Goal: Navigation & Orientation: Understand site structure

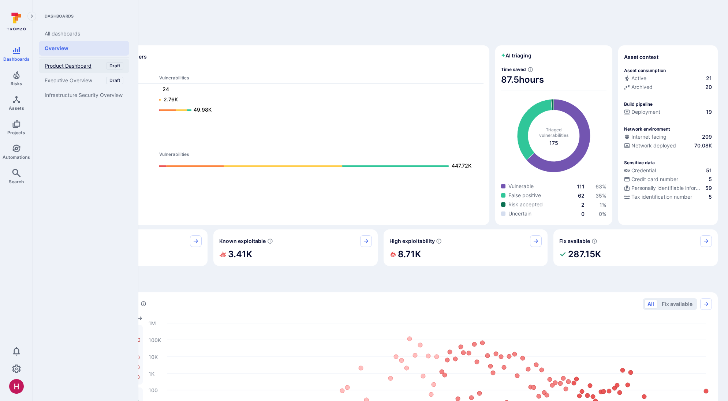
click at [64, 67] on span "Product Dashboard" at bounding box center [68, 66] width 47 height 7
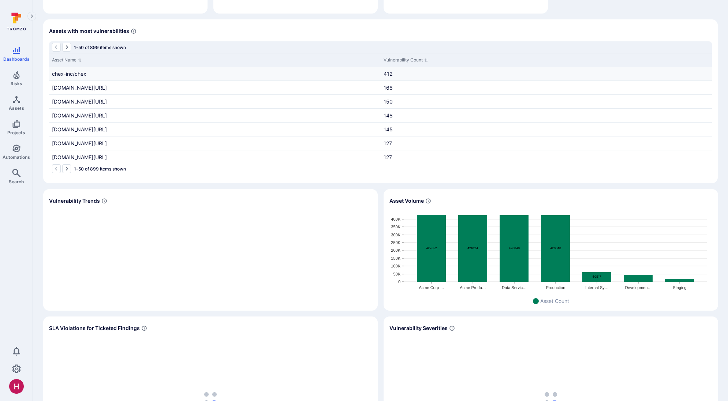
scroll to position [130, 0]
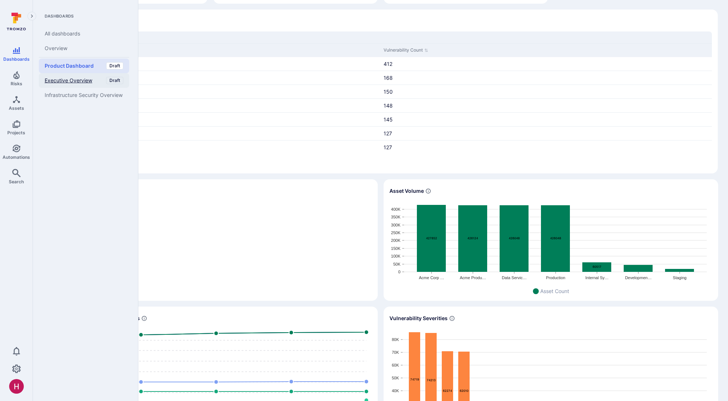
click at [84, 83] on span "Executive Overview" at bounding box center [69, 80] width 48 height 7
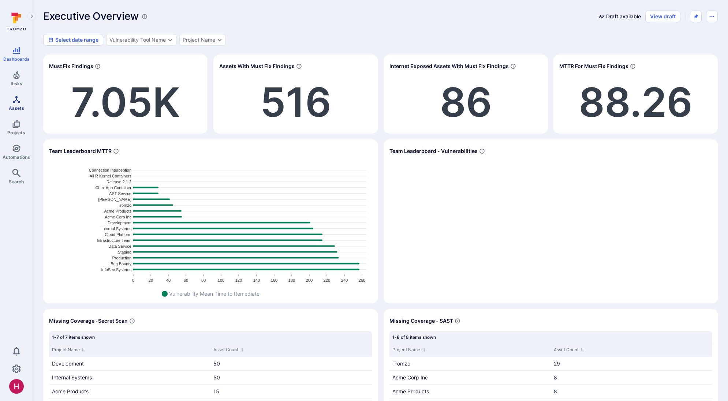
click at [19, 104] on link "Assets" at bounding box center [16, 103] width 33 height 22
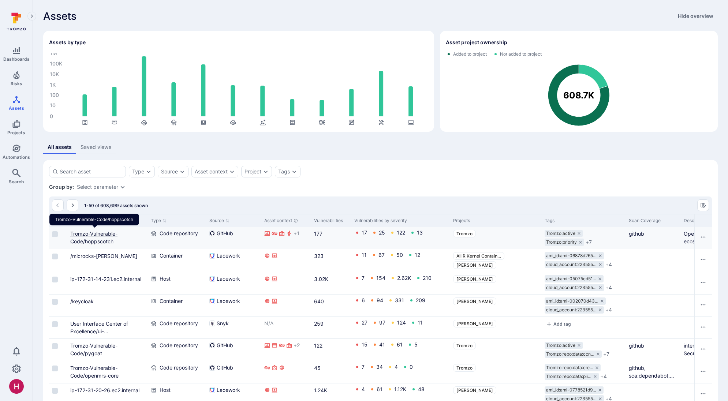
click at [105, 241] on link "Tromzo-Vulnerable-Code/hoppscotch" at bounding box center [93, 237] width 47 height 14
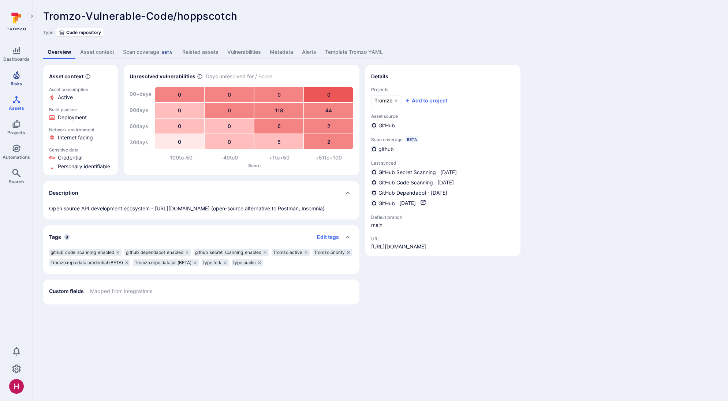
click at [24, 76] on link "Risks" at bounding box center [16, 79] width 33 height 22
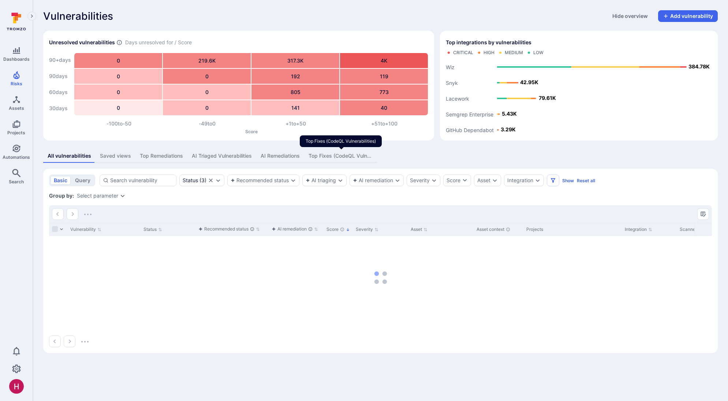
click at [329, 154] on div "Top Fixes (CodeQL Vulnerabilities)" at bounding box center [340, 155] width 64 height 7
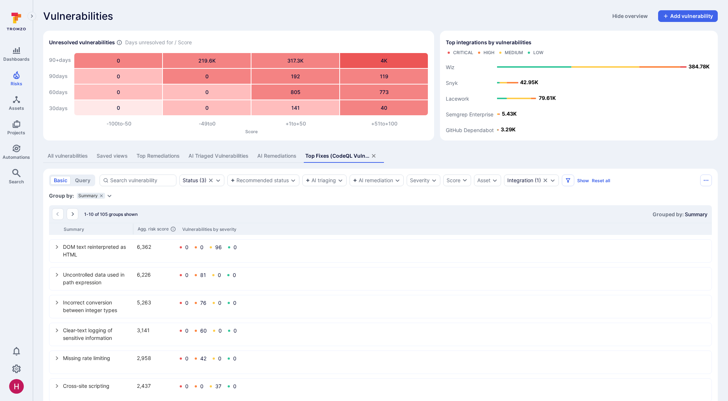
click at [226, 160] on button "AI Triaged Vulnerabilities" at bounding box center [218, 156] width 69 height 14
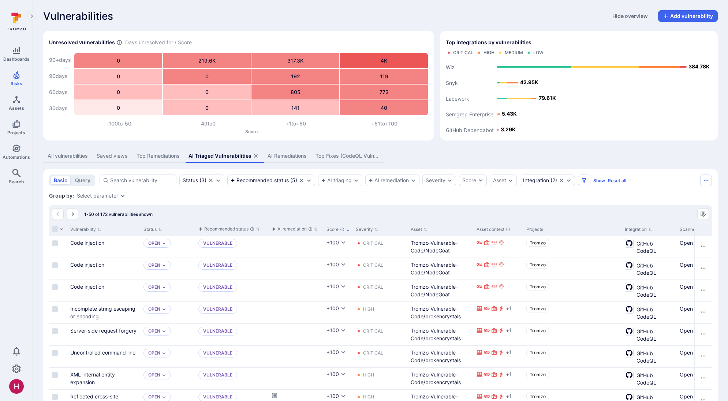
click at [169, 157] on div "Top Remediations" at bounding box center [157, 155] width 43 height 7
